Goal: Task Accomplishment & Management: Use online tool/utility

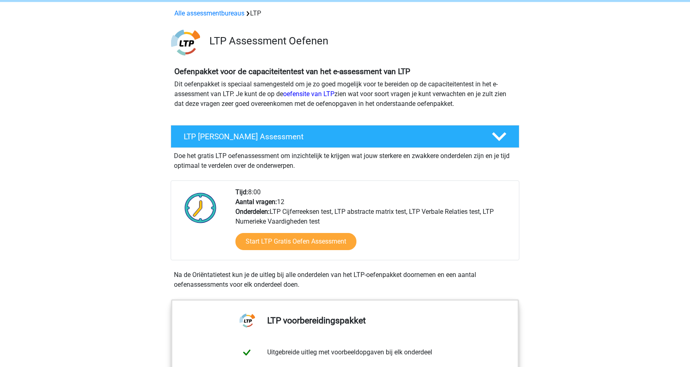
scroll to position [33, 0]
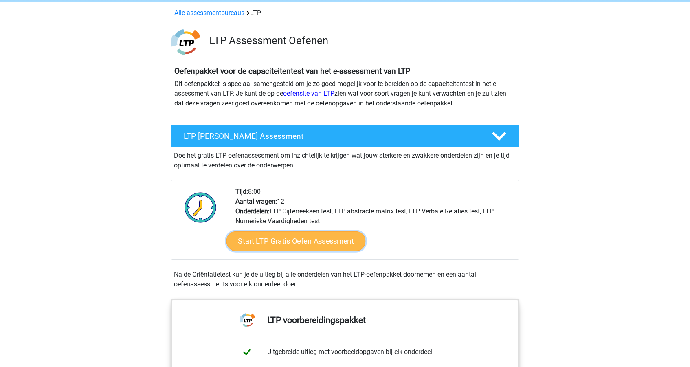
click at [303, 249] on link "Start LTP Gratis Oefen Assessment" at bounding box center [295, 241] width 139 height 20
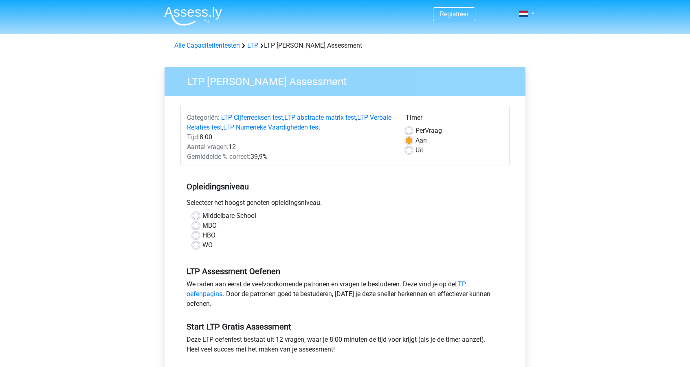
click at [199, 247] on div "WO" at bounding box center [345, 245] width 305 height 10
click at [202, 247] on label "WO" at bounding box center [207, 245] width 10 height 10
click at [197, 247] on input "WO" at bounding box center [196, 244] width 7 height 8
radio input "true"
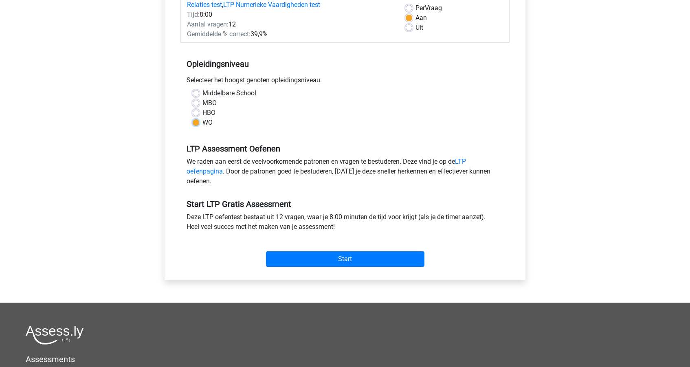
scroll to position [151, 0]
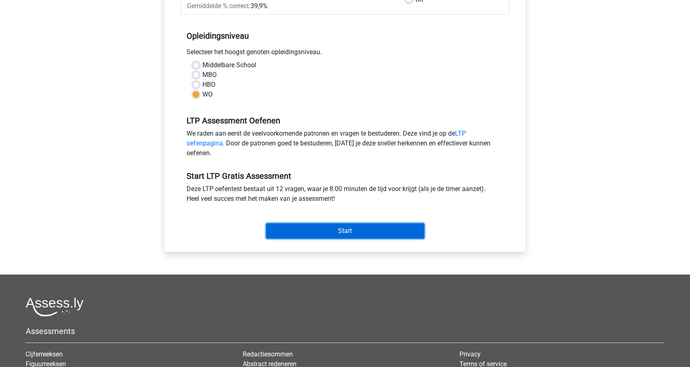
click at [323, 229] on input "Start" at bounding box center [345, 230] width 158 height 15
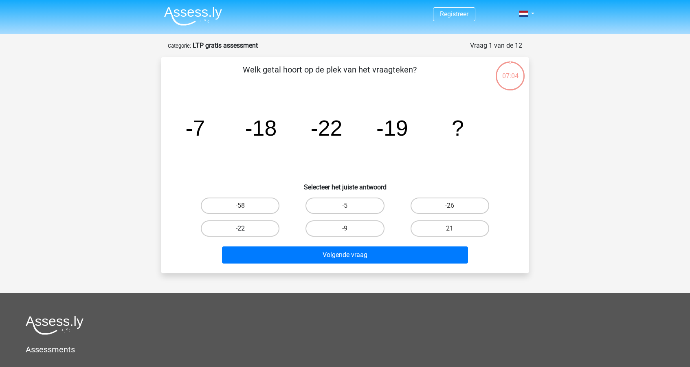
click at [232, 235] on label "-22" at bounding box center [240, 228] width 79 height 16
click at [240, 234] on input "-22" at bounding box center [242, 230] width 5 height 5
radio input "true"
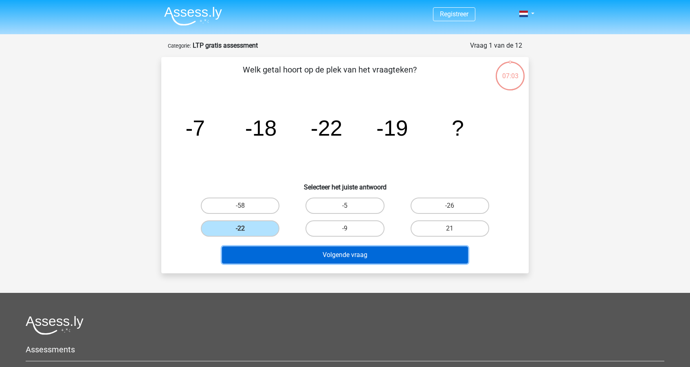
click at [326, 256] on button "Volgende vraag" at bounding box center [345, 254] width 246 height 17
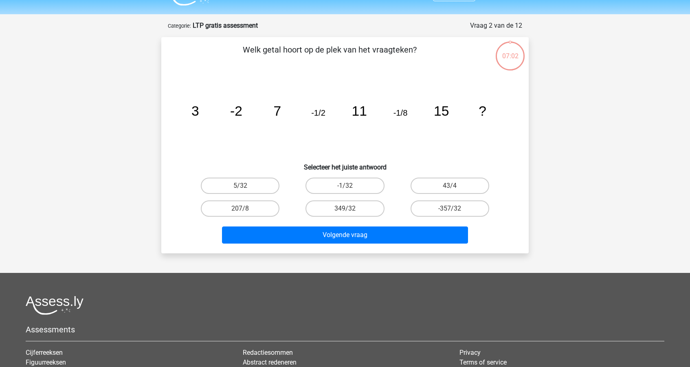
scroll to position [41, 0]
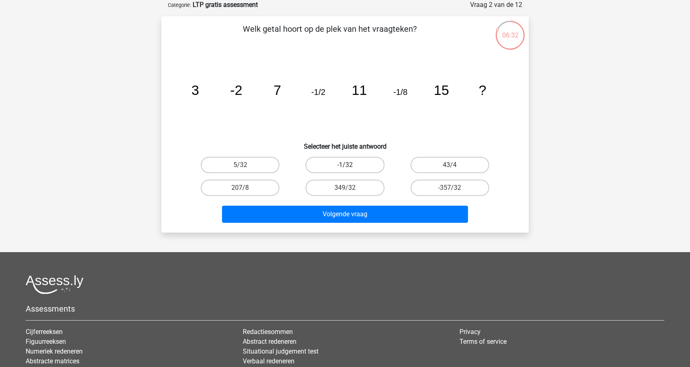
click at [321, 167] on label "-1/32" at bounding box center [344, 165] width 79 height 16
click at [345, 167] on input "-1/32" at bounding box center [347, 167] width 5 height 5
radio input "true"
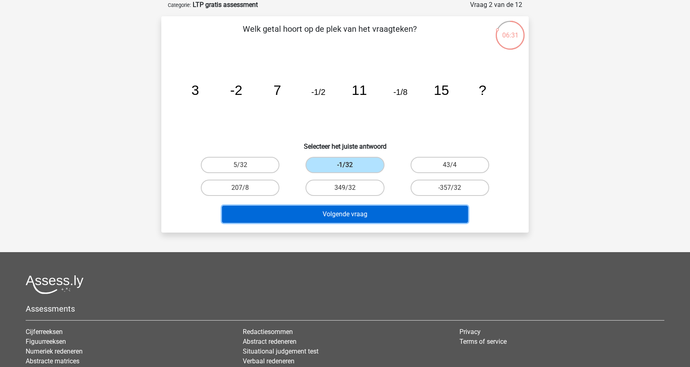
click at [341, 213] on button "Volgende vraag" at bounding box center [345, 214] width 246 height 17
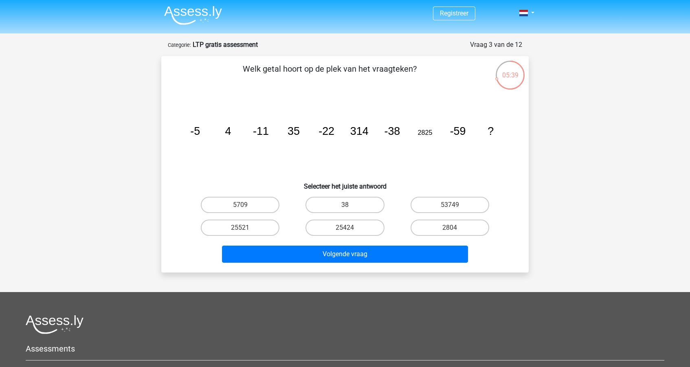
scroll to position [0, 0]
